Goal: Task Accomplishment & Management: Complete application form

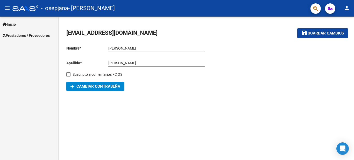
click at [13, 34] on span "Prestadores / Proveedores" at bounding box center [26, 36] width 47 height 6
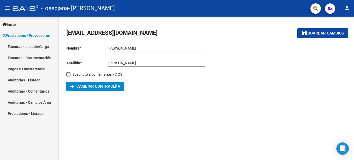
click at [26, 46] on link "Facturas - Listado/Carga" at bounding box center [29, 46] width 58 height 11
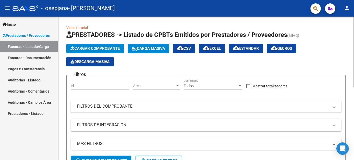
click at [85, 48] on span "Cargar Comprobante" at bounding box center [94, 48] width 49 height 5
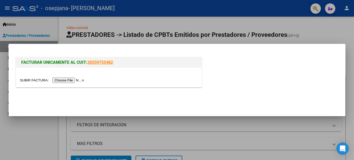
click at [70, 78] on input "file" at bounding box center [52, 79] width 65 height 5
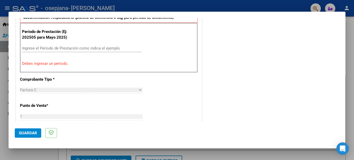
scroll to position [129, 0]
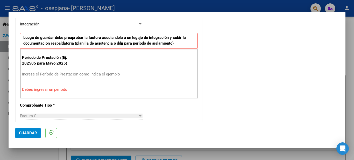
click at [31, 75] on input "Ingrese el Período de Prestación como indica el ejemplo" at bounding box center [82, 74] width 120 height 5
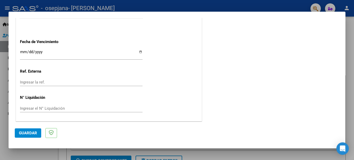
scroll to position [352, 0]
type input "202509"
click at [23, 132] on span "Guardar" at bounding box center [28, 132] width 18 height 5
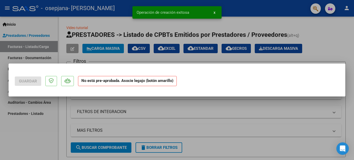
scroll to position [0, 0]
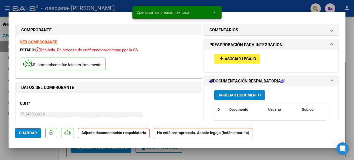
click at [232, 59] on span "Asociar Legajo" at bounding box center [239, 58] width 31 height 5
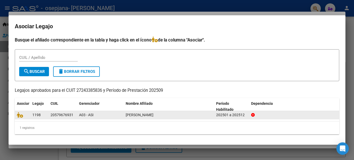
click at [202, 115] on div "[PERSON_NAME]" at bounding box center [169, 115] width 86 height 6
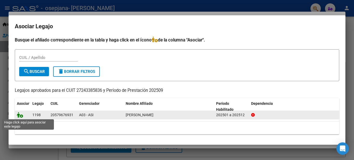
click at [19, 115] on icon at bounding box center [20, 115] width 6 height 6
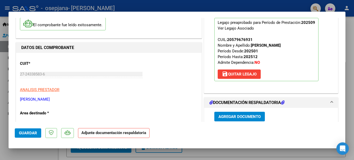
scroll to position [52, 0]
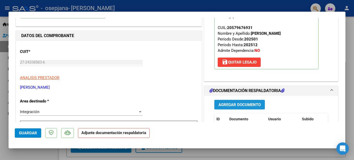
click at [246, 103] on span "Agregar Documento" at bounding box center [239, 104] width 42 height 5
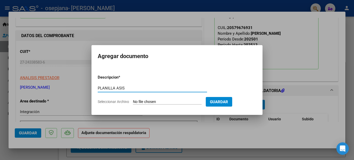
click at [153, 87] on input "PLANILLA ASIS" at bounding box center [152, 88] width 109 height 5
type input "PLANILLA ASIS"
click at [150, 101] on input "Seleccionar Archivo" at bounding box center [167, 101] width 69 height 5
type input "C:\fakepath\PLL ASIS.pdf"
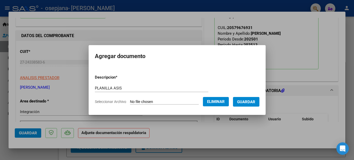
click at [249, 100] on span "Guardar" at bounding box center [246, 101] width 18 height 5
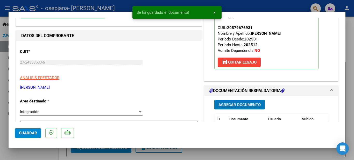
click at [240, 103] on span "Agregar Documento" at bounding box center [239, 104] width 42 height 5
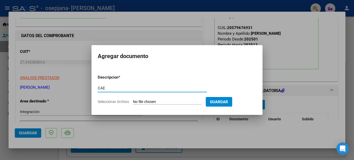
type input "CAE"
click at [151, 100] on input "Seleccionar Archivo" at bounding box center [167, 101] width 69 height 5
type input "C:\fakepath\CAE.pdf"
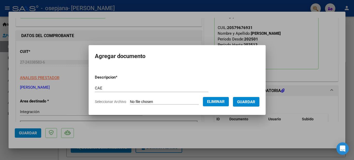
click at [254, 100] on span "Guardar" at bounding box center [246, 101] width 18 height 5
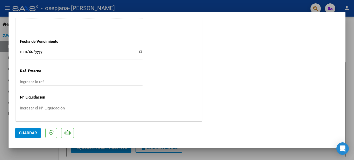
scroll to position [360, 0]
click at [28, 132] on span "Guardar" at bounding box center [28, 132] width 18 height 5
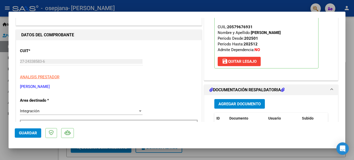
scroll to position [0, 0]
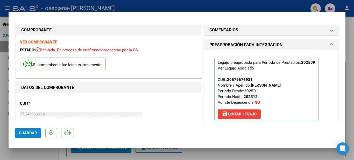
click at [158, 3] on div at bounding box center [177, 80] width 354 height 160
type input "$ 0,00"
